Goal: Use online tool/utility: Utilize a website feature to perform a specific function

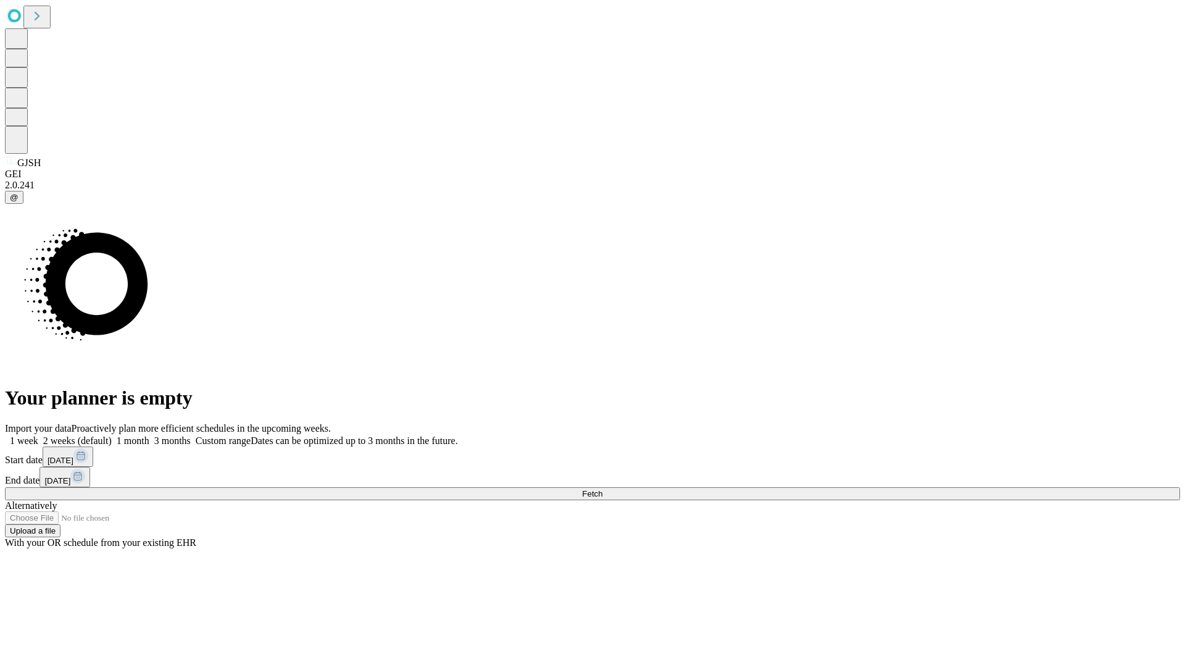
click at [602, 489] on span "Fetch" at bounding box center [592, 493] width 20 height 9
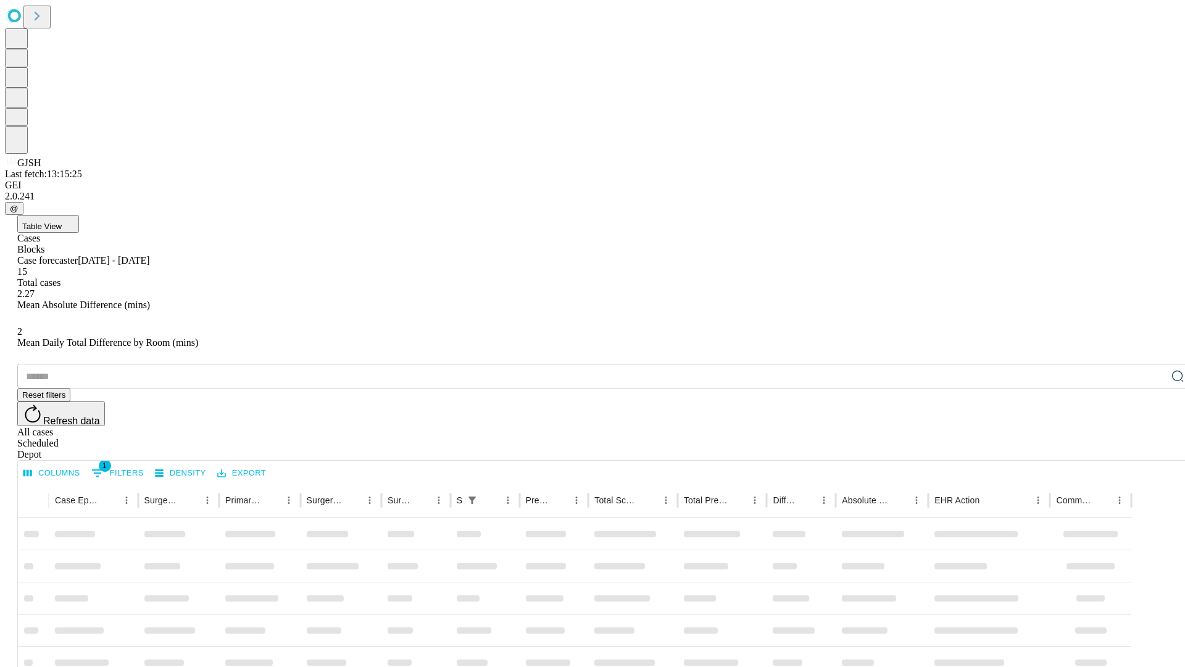
click at [62, 222] on span "Table View" at bounding box center [42, 226] width 40 height 9
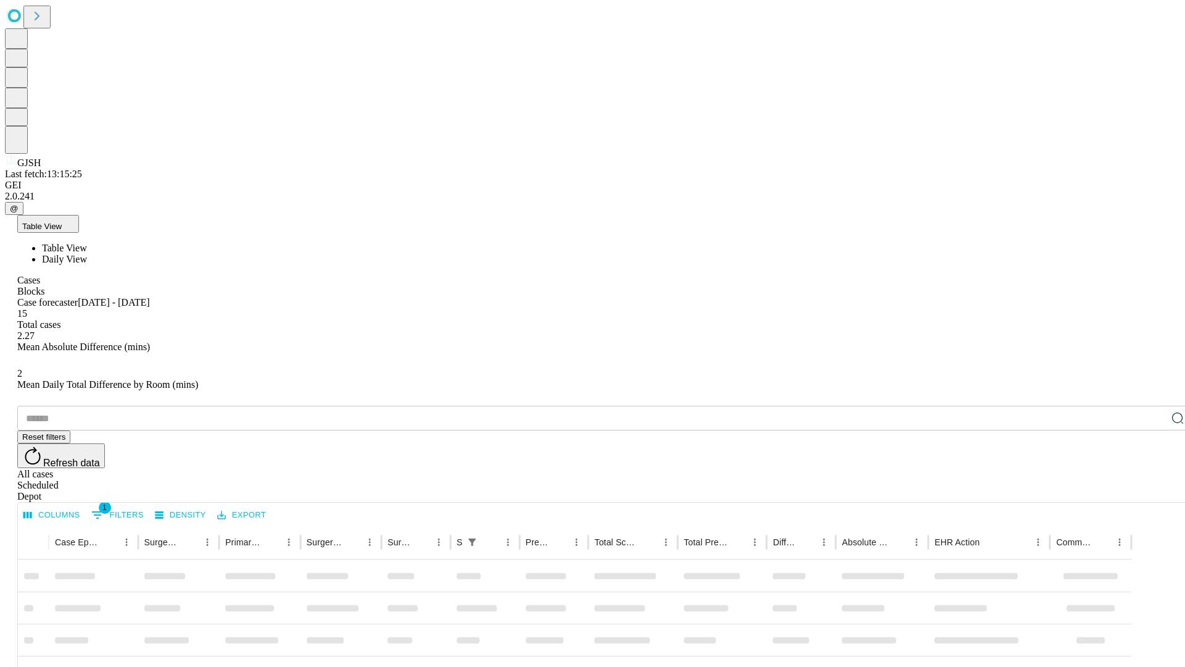
click at [87, 254] on span "Daily View" at bounding box center [64, 259] width 45 height 10
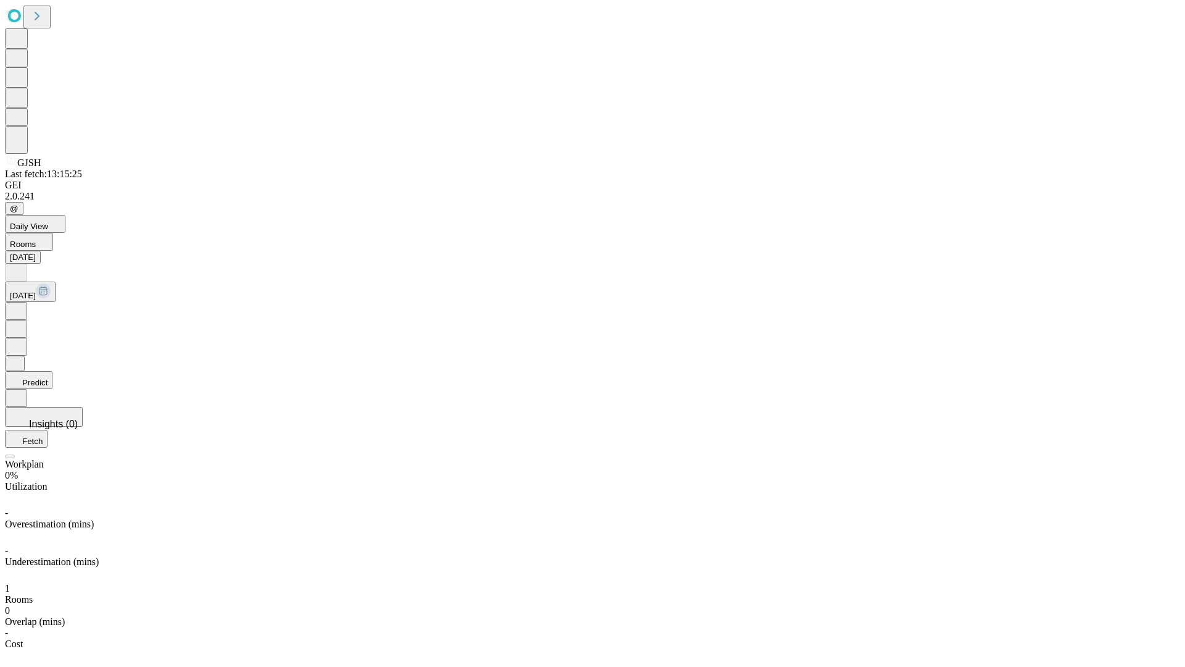
click at [52, 371] on button "Predict" at bounding box center [29, 380] width 48 height 18
